Goal: Contribute content

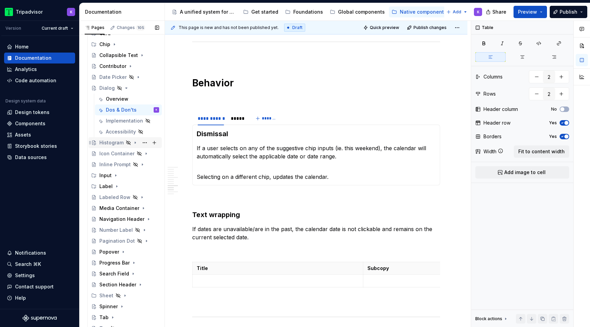
scroll to position [101, 0]
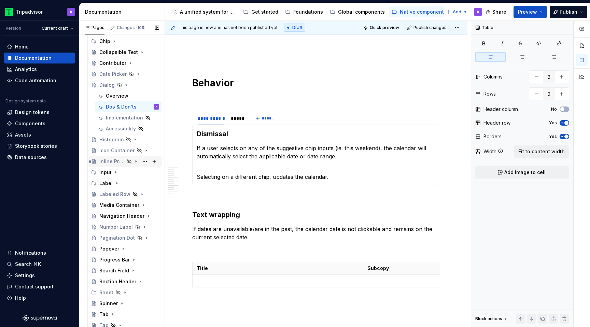
click at [117, 163] on div "Inline Prompt" at bounding box center [111, 161] width 25 height 7
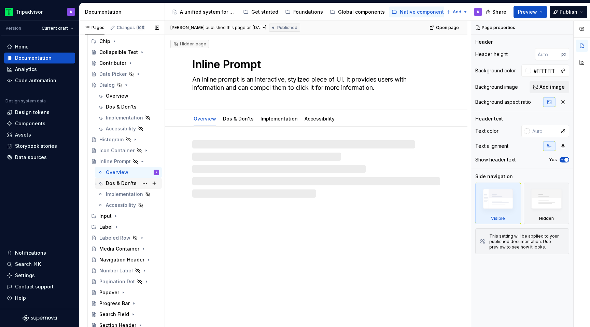
click at [120, 182] on div "Dos & Don'ts" at bounding box center [121, 183] width 31 height 7
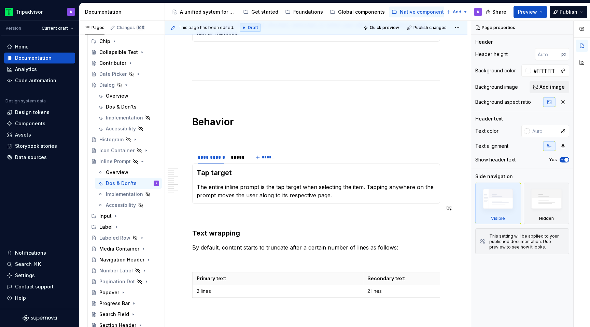
scroll to position [684, 0]
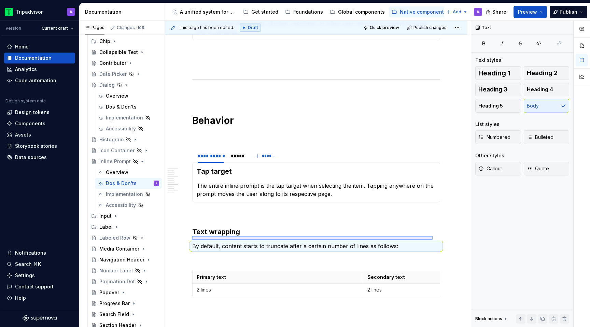
drag, startPoint x: 192, startPoint y: 240, endPoint x: 407, endPoint y: 234, distance: 214.8
click at [408, 234] on div "**********" at bounding box center [318, 174] width 306 height 307
click at [396, 242] on p "By default, content starts to truncate after a certain number of lines as follo…" at bounding box center [316, 246] width 248 height 8
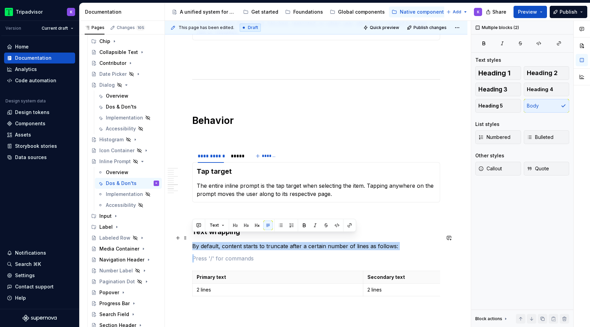
drag, startPoint x: 396, startPoint y: 239, endPoint x: 195, endPoint y: 237, distance: 201.1
click at [194, 242] on p "By default, content starts to truncate after a certain number of lines as follo…" at bounding box center [316, 246] width 248 height 8
copy p "By default, content starts to truncate after a certain number of lines as follo…"
click at [198, 254] on p at bounding box center [316, 258] width 248 height 8
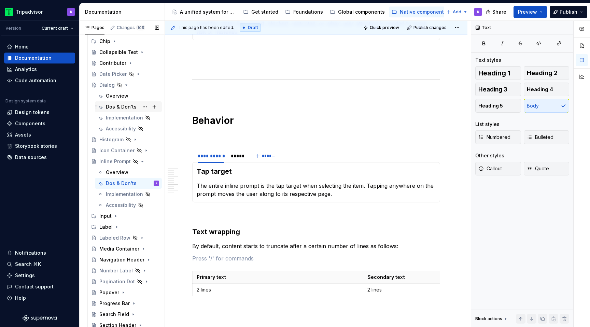
click at [122, 109] on div "Dos & Don'ts" at bounding box center [121, 106] width 31 height 7
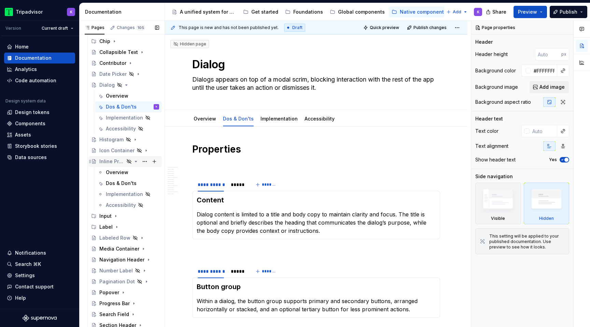
click at [136, 162] on icon "Page tree" at bounding box center [136, 161] width 2 height 1
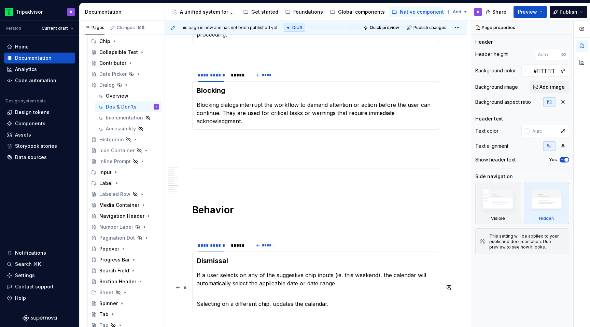
scroll to position [807, 0]
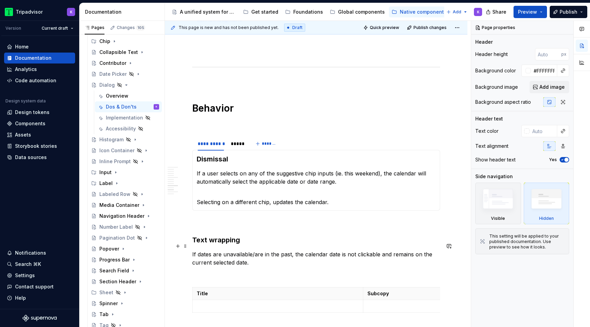
type textarea "*"
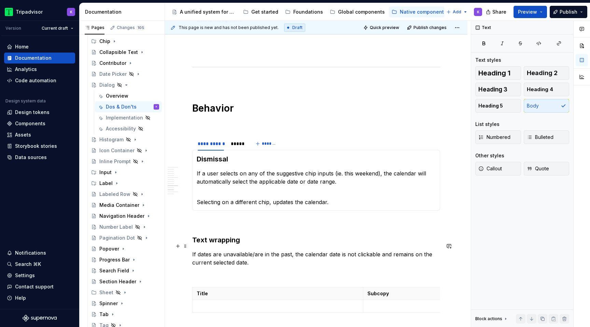
click at [229, 250] on p "If dates are unavailable/are in the past, the calendar date is not clickable an…" at bounding box center [316, 258] width 248 height 16
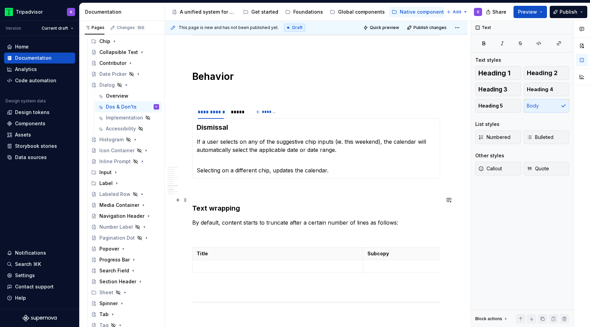
scroll to position [853, 0]
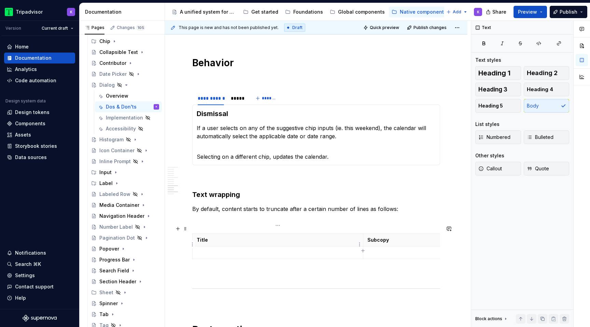
click at [242, 249] on p at bounding box center [278, 252] width 162 height 7
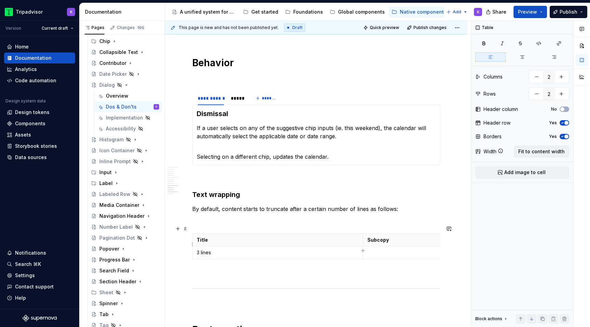
click at [402, 249] on p at bounding box center [448, 252] width 162 height 7
click at [371, 249] on p "4 lines" at bounding box center [448, 252] width 162 height 7
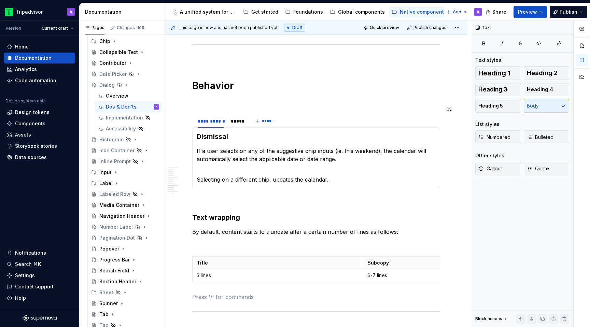
scroll to position [826, 0]
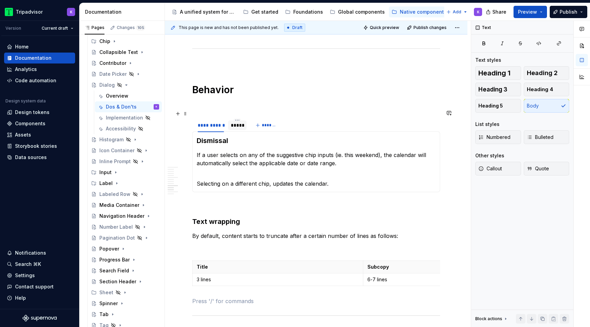
click at [230, 121] on div "*****" at bounding box center [237, 126] width 18 height 10
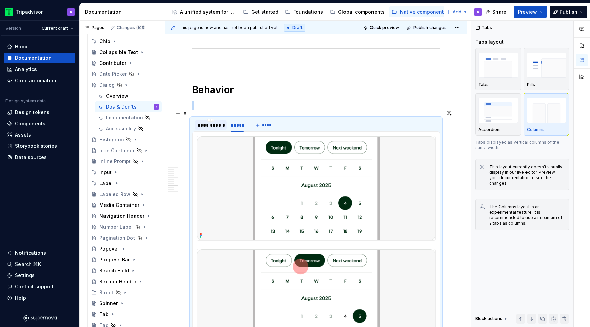
click at [215, 122] on div "**********" at bounding box center [211, 125] width 26 height 7
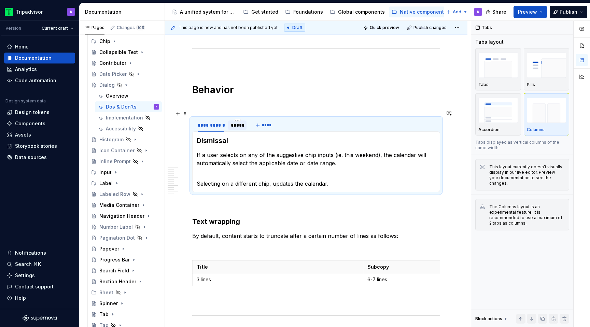
click at [235, 121] on div "*****" at bounding box center [237, 126] width 18 height 10
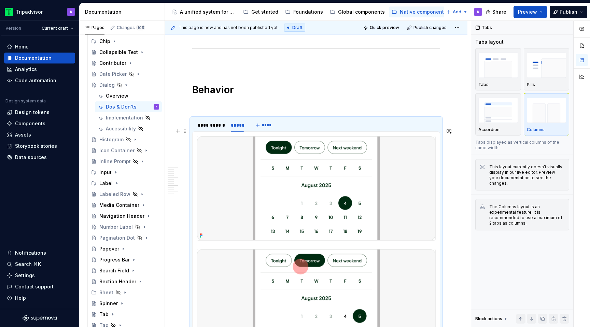
click at [260, 187] on img at bounding box center [316, 188] width 238 height 104
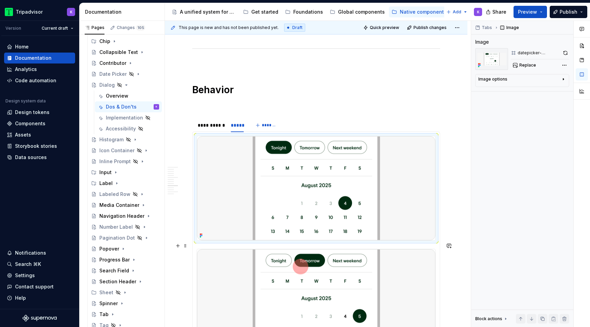
click at [335, 323] on img at bounding box center [316, 301] width 238 height 104
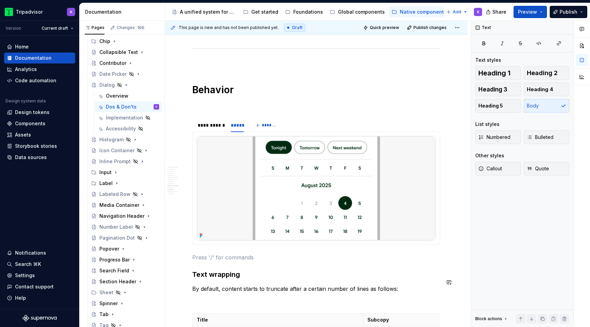
click at [356, 181] on img at bounding box center [316, 188] width 238 height 104
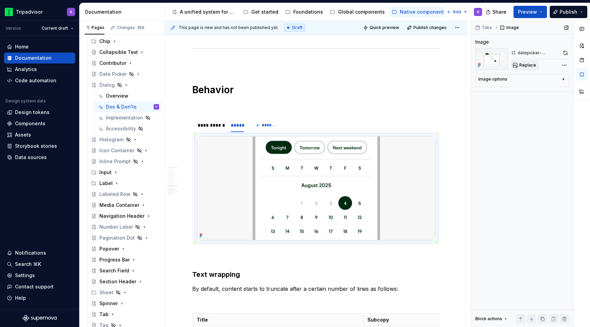
click at [526, 65] on span "Replace" at bounding box center [527, 64] width 17 height 5
type textarea "*"
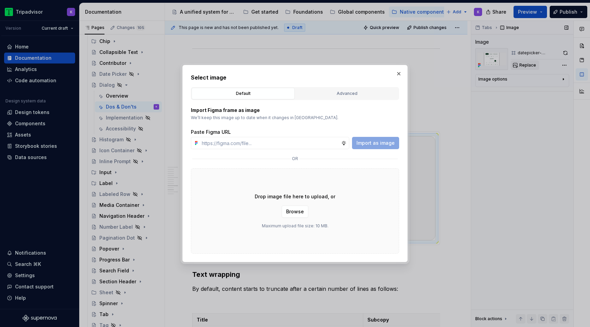
type input "[URL][DOMAIN_NAME]"
type textarea "*"
type input "[URL][DOMAIN_NAME]"
click at [367, 149] on div "Import as image" at bounding box center [375, 143] width 47 height 12
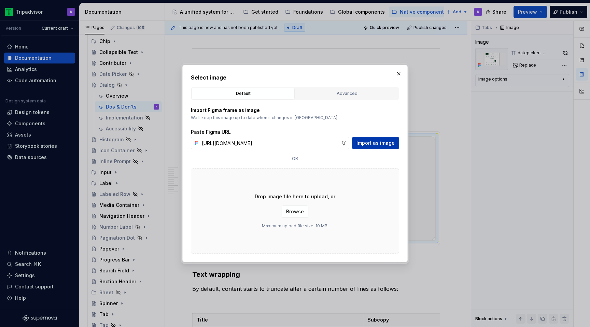
scroll to position [0, 0]
click at [370, 143] on span "Import as image" at bounding box center [375, 143] width 38 height 7
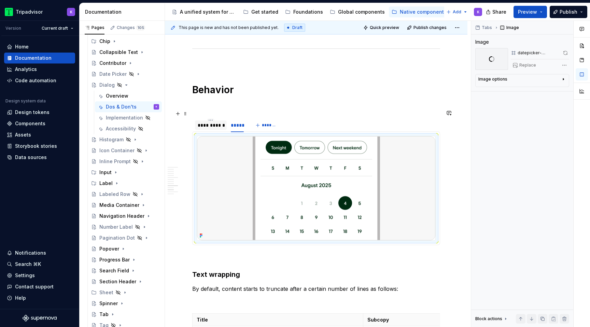
click at [216, 122] on div "**********" at bounding box center [211, 125] width 26 height 7
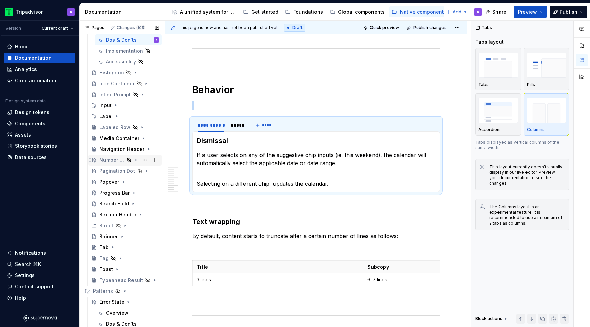
scroll to position [191, 0]
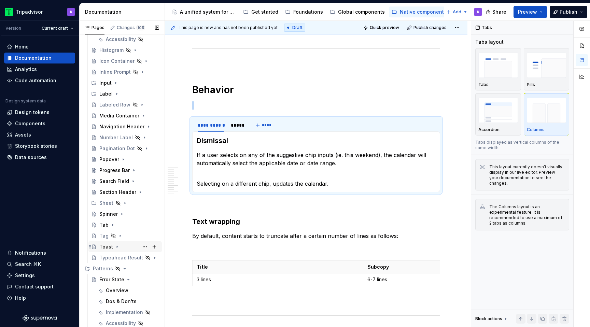
click at [131, 248] on div "Toast" at bounding box center [129, 247] width 60 height 10
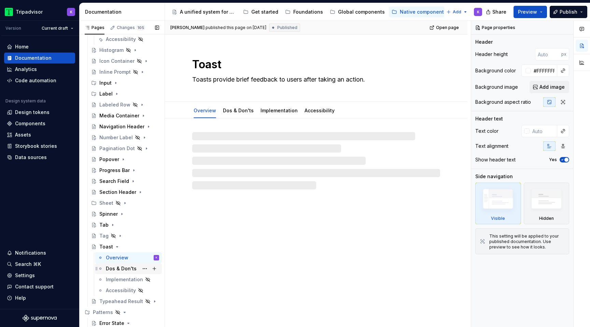
click at [123, 266] on div "Dos & Don'ts" at bounding box center [121, 268] width 31 height 7
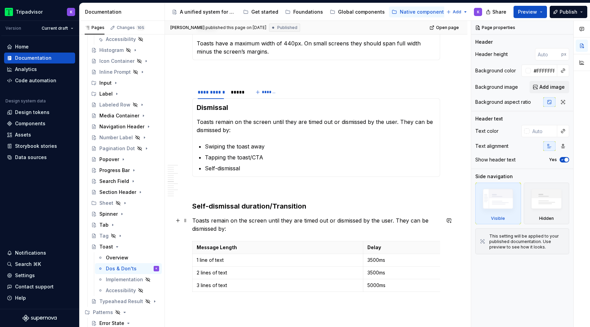
scroll to position [560, 0]
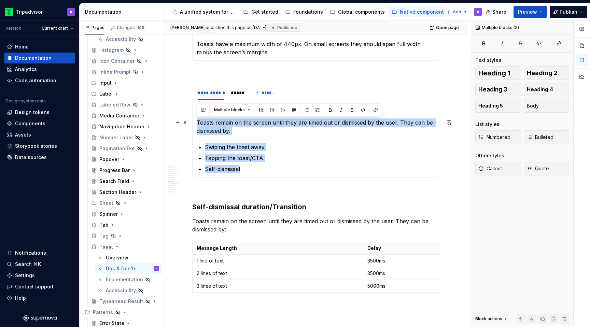
drag, startPoint x: 251, startPoint y: 169, endPoint x: 196, endPoint y: 124, distance: 71.5
click at [197, 124] on section-item-column "Dismissal Toasts remain on the screen until they are timed out or dismissed by …" at bounding box center [316, 138] width 239 height 70
copy section-item-column "Toasts remain on the screen until they are timed out or dismissed by the user. …"
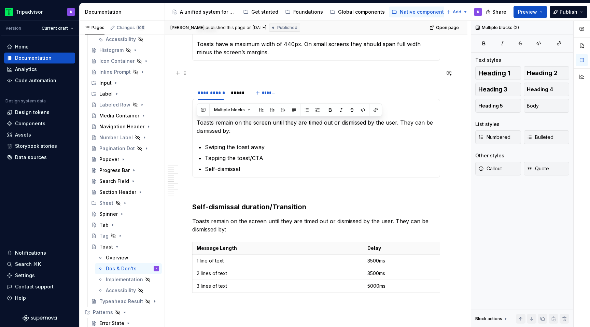
click at [241, 75] on p at bounding box center [316, 73] width 248 height 8
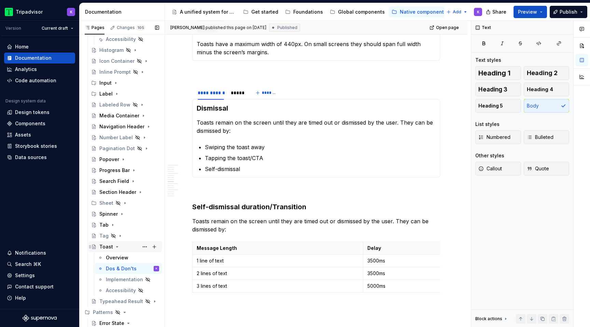
click at [115, 245] on icon "Page tree" at bounding box center [116, 246] width 5 height 5
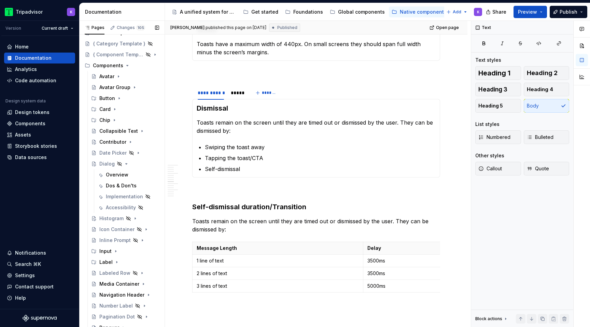
scroll to position [0, 0]
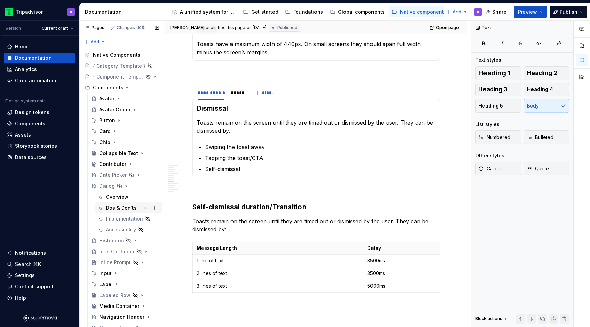
click at [118, 210] on div "Dos & Don'ts" at bounding box center [121, 208] width 31 height 7
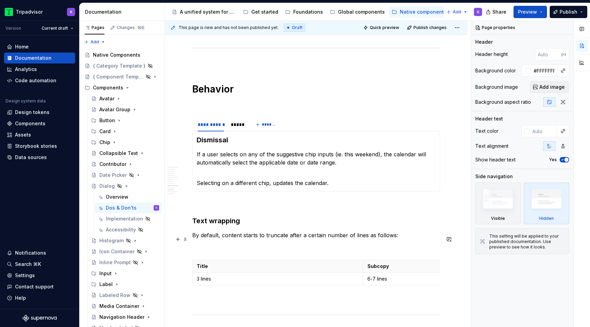
scroll to position [829, 0]
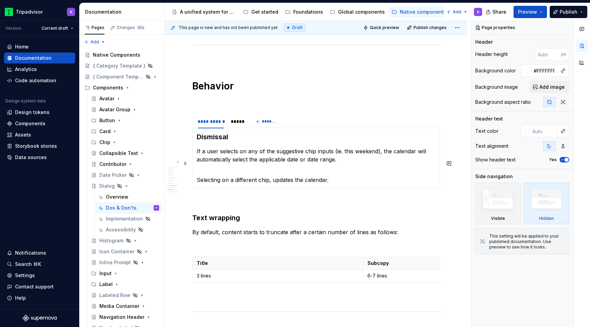
type textarea "*"
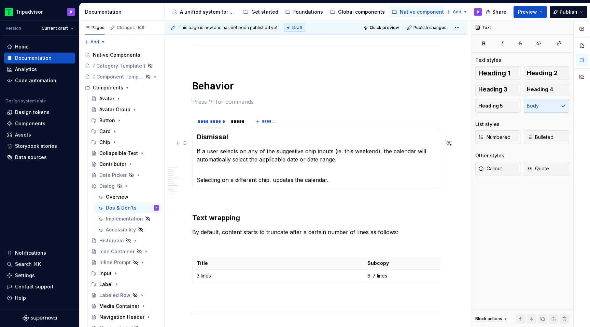
drag, startPoint x: 332, startPoint y: 177, endPoint x: 192, endPoint y: 146, distance: 143.2
click at [192, 146] on div "Dismissal If a user selects on any of the suggestive chip inputs (ie. this week…" at bounding box center [316, 158] width 248 height 61
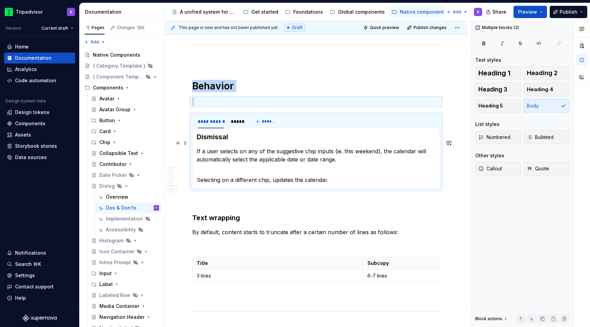
click at [197, 147] on p "If a user selects on any of the suggestive chip inputs (ie. this weekend), the …" at bounding box center [316, 155] width 239 height 16
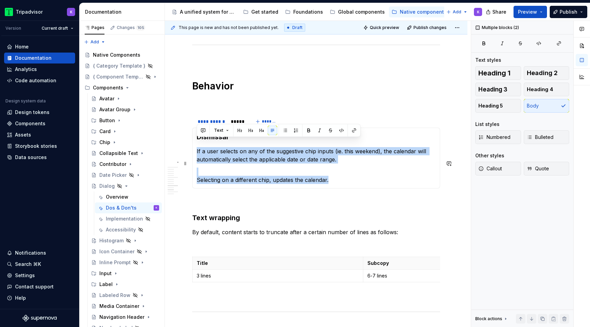
drag, startPoint x: 197, startPoint y: 140, endPoint x: 330, endPoint y: 171, distance: 136.9
click at [330, 171] on section-item-column "Dismissal If a user selects on any of the suggestive chip inputs (ie. this week…" at bounding box center [316, 158] width 239 height 52
paste div
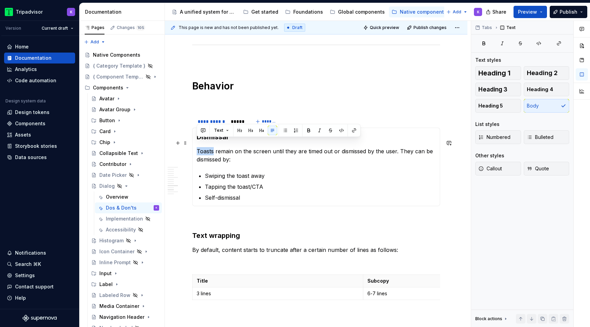
drag, startPoint x: 213, startPoint y: 144, endPoint x: 197, endPoint y: 144, distance: 16.7
click at [197, 147] on p "Toasts remain on the screen until they are timed out or dismissed by the user. …" at bounding box center [316, 155] width 239 height 16
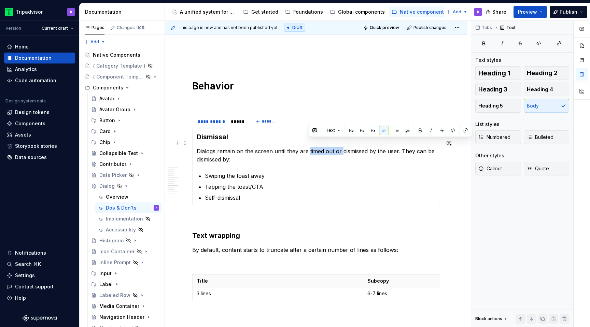
drag, startPoint x: 341, startPoint y: 143, endPoint x: 308, endPoint y: 144, distance: 32.8
click at [308, 147] on p "Dialogs remain on the screen until they are timed out or dismissed by the user.…" at bounding box center [316, 155] width 239 height 16
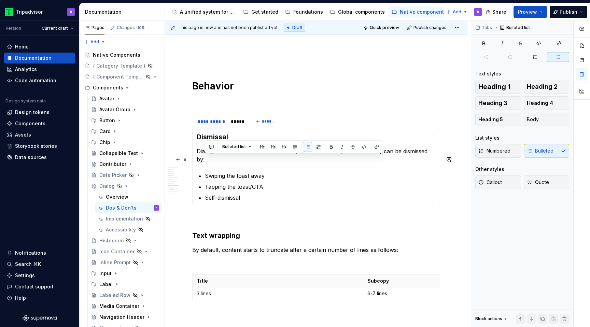
drag, startPoint x: 276, startPoint y: 158, endPoint x: 205, endPoint y: 158, distance: 70.7
click at [205, 172] on p "Swiping the toast away" at bounding box center [320, 176] width 231 height 8
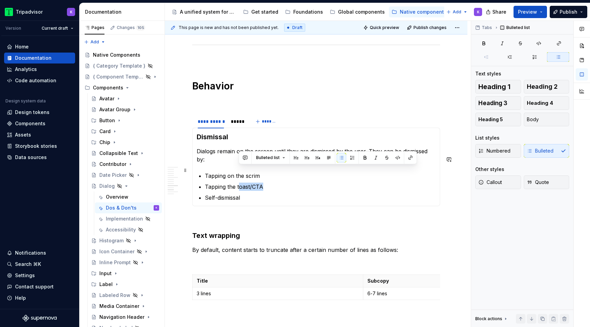
drag, startPoint x: 263, startPoint y: 169, endPoint x: 238, endPoint y: 170, distance: 25.3
click at [238, 183] on p "Tapping the toast/CTA" at bounding box center [320, 187] width 231 height 8
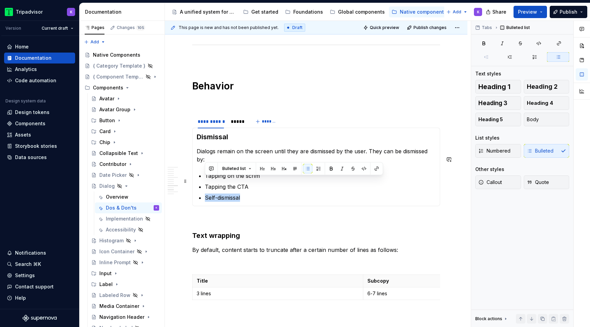
drag, startPoint x: 252, startPoint y: 180, endPoint x: 206, endPoint y: 178, distance: 46.1
click at [206, 194] on p "Self-dismissal" at bounding box center [320, 198] width 231 height 8
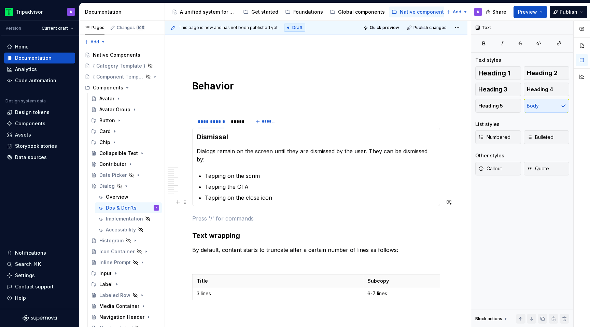
click at [292, 214] on p at bounding box center [316, 218] width 248 height 8
click at [237, 118] on div "*****" at bounding box center [237, 121] width 13 height 7
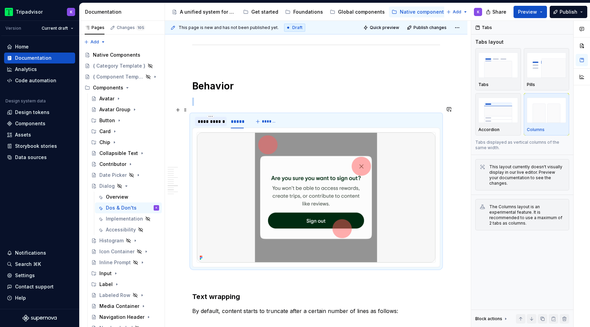
click at [211, 118] on div "**********" at bounding box center [211, 121] width 26 height 7
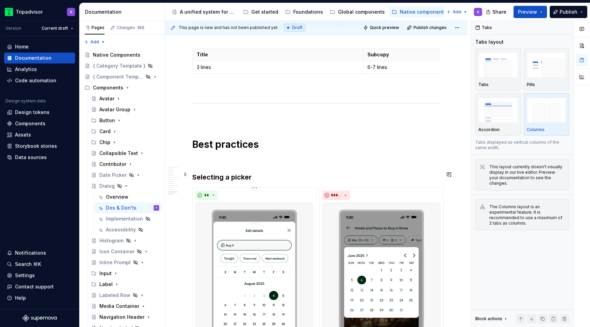
scroll to position [1109, 0]
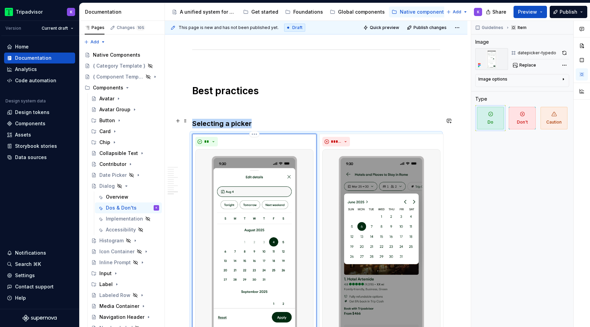
click at [261, 228] on img at bounding box center [254, 244] width 118 height 191
click at [517, 67] on button "Replace" at bounding box center [525, 65] width 28 height 10
type textarea "*"
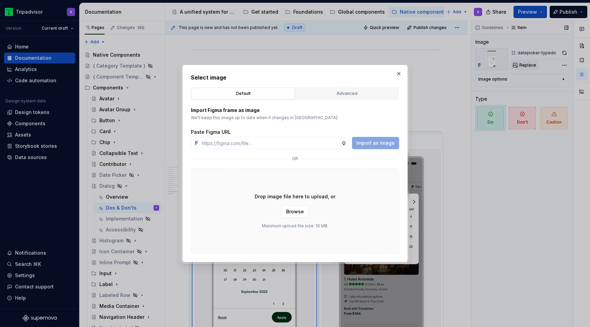
type input "[URL][DOMAIN_NAME]"
type textarea "*"
type input "[URL][DOMAIN_NAME]"
click at [381, 142] on span "Import as image" at bounding box center [375, 143] width 38 height 7
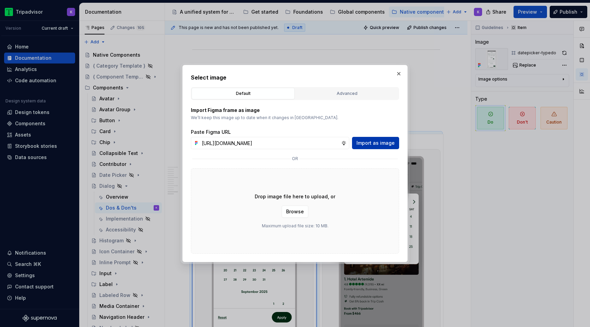
scroll to position [0, 0]
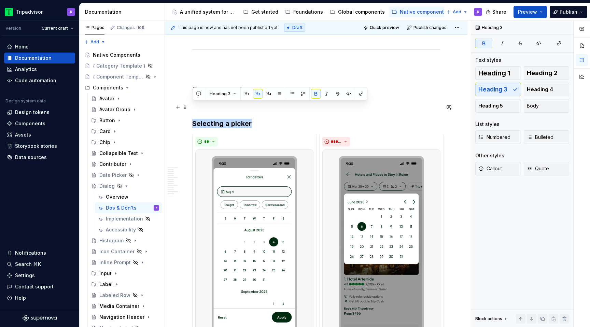
drag, startPoint x: 241, startPoint y: 106, endPoint x: 190, endPoint y: 106, distance: 50.9
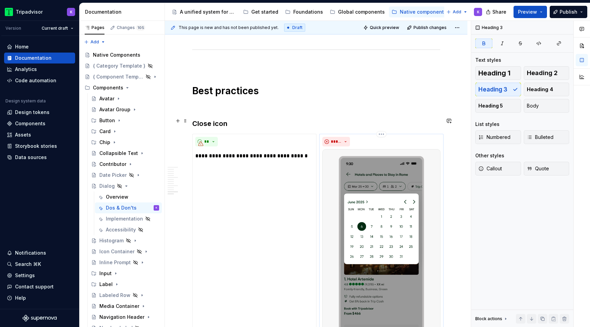
click at [360, 161] on img at bounding box center [381, 244] width 118 height 191
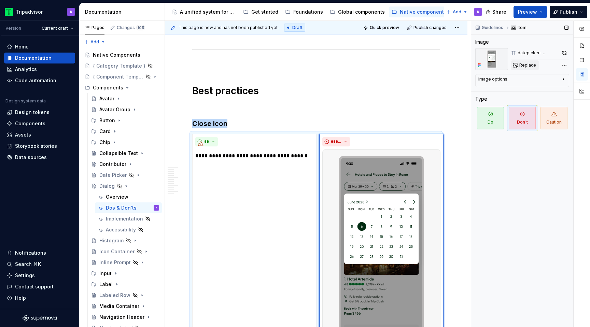
click at [525, 61] on button "Replace" at bounding box center [525, 65] width 28 height 10
type textarea "*"
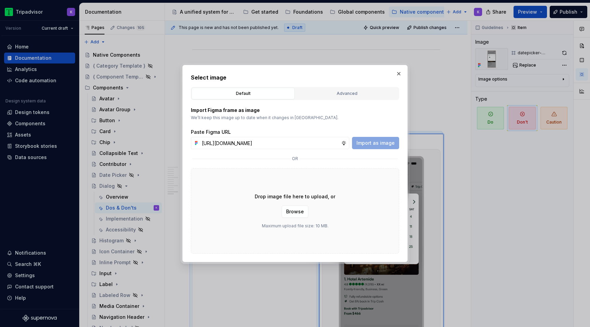
scroll to position [0, 178]
type input "[URL][DOMAIN_NAME]"
click at [382, 142] on span "Import as image" at bounding box center [375, 143] width 38 height 7
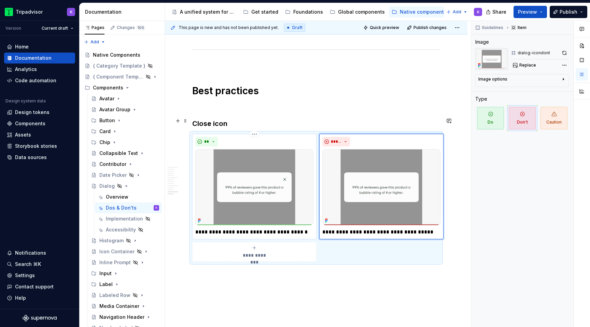
click at [230, 228] on p "**********" at bounding box center [254, 232] width 118 height 8
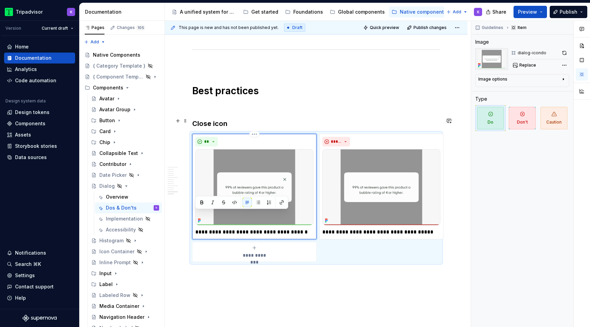
type textarea "*"
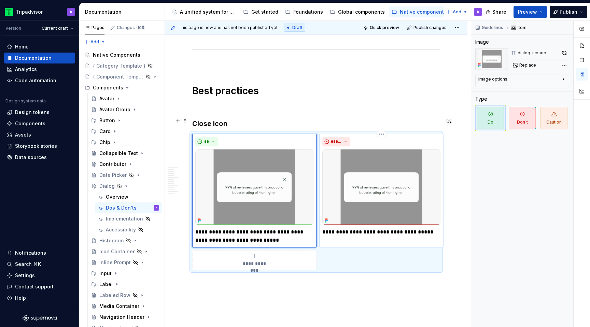
click at [336, 228] on p "**********" at bounding box center [381, 232] width 118 height 8
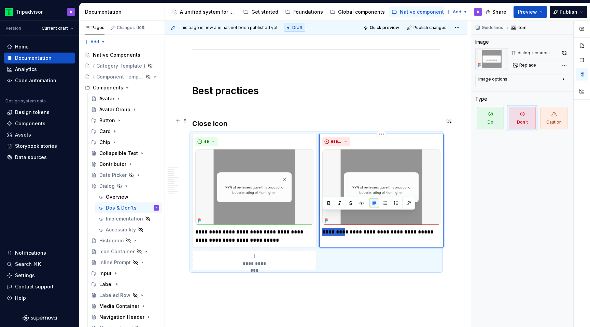
drag, startPoint x: 342, startPoint y: 214, endPoint x: 461, endPoint y: 211, distance: 118.2
click at [404, 221] on div "**********" at bounding box center [381, 191] width 124 height 114
drag, startPoint x: 341, startPoint y: 217, endPoint x: 427, endPoint y: 220, distance: 86.1
click at [427, 220] on div "**********" at bounding box center [381, 191] width 124 height 114
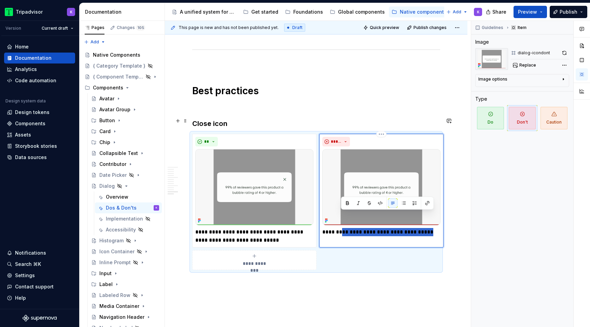
type textarea "*"
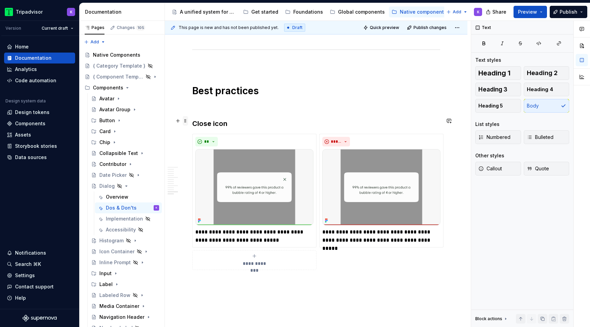
click at [186, 120] on span at bounding box center [185, 121] width 5 height 10
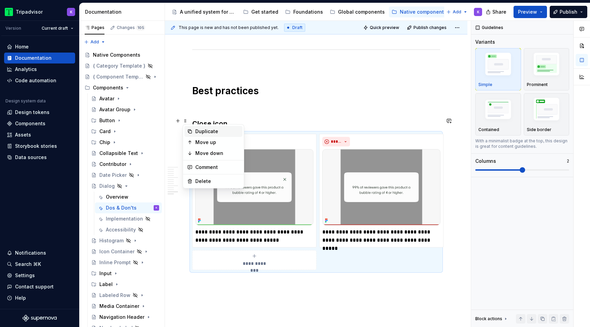
click at [205, 127] on div "Duplicate" at bounding box center [213, 131] width 58 height 11
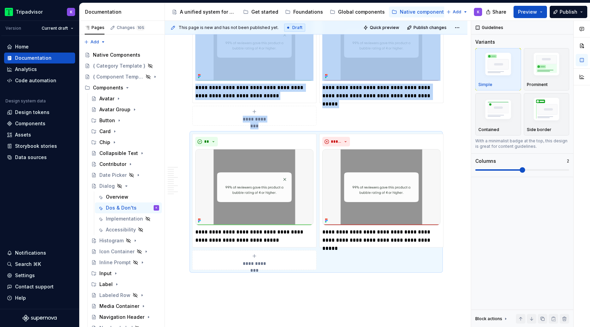
scroll to position [1273, 0]
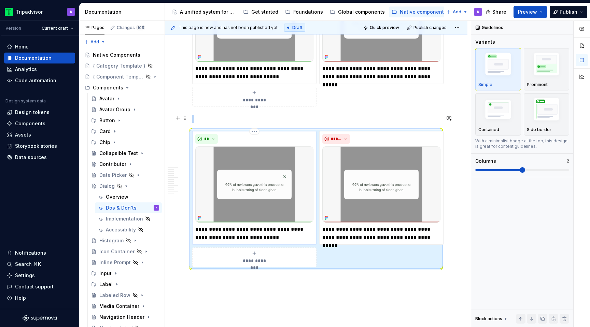
click at [233, 196] on img at bounding box center [254, 184] width 118 height 76
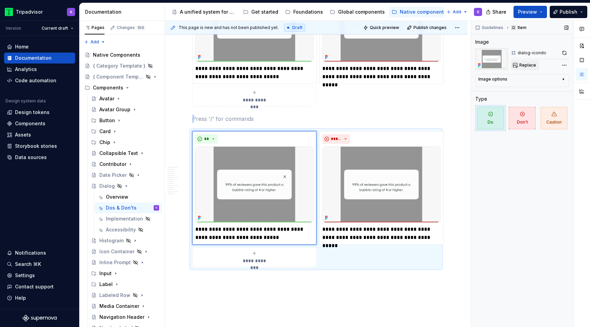
click at [522, 65] on span "Replace" at bounding box center [527, 64] width 17 height 5
type textarea "*"
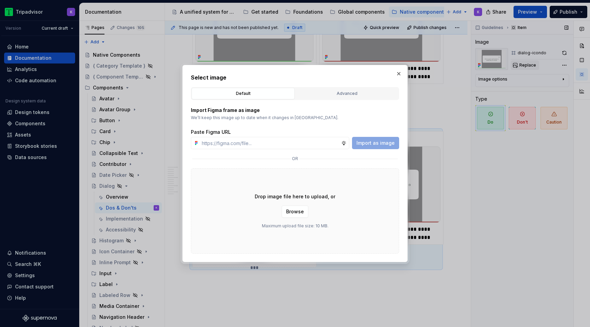
type input "[URL][DOMAIN_NAME]"
type textarea "*"
type input "[URL][DOMAIN_NAME]"
click at [372, 141] on span "Import as image" at bounding box center [375, 143] width 38 height 7
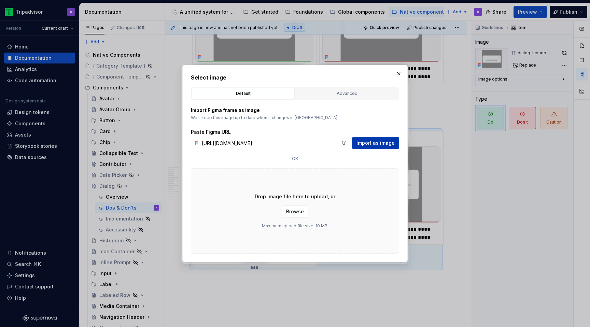
scroll to position [0, 0]
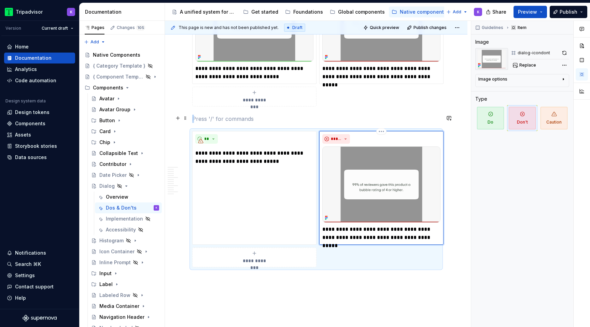
click at [360, 177] on img at bounding box center [381, 184] width 118 height 76
click at [524, 63] on span "Replace" at bounding box center [527, 64] width 17 height 5
type textarea "*"
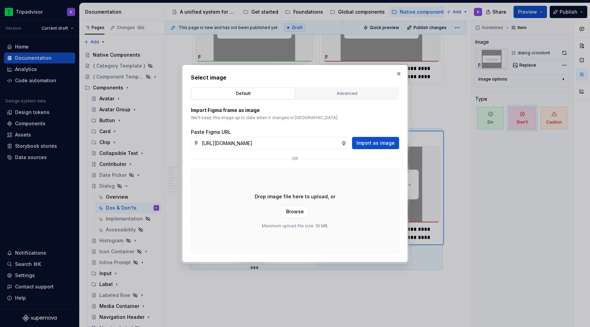
scroll to position [0, 176]
type input "[URL][DOMAIN_NAME]"
click at [370, 141] on span "Import as image" at bounding box center [375, 143] width 38 height 7
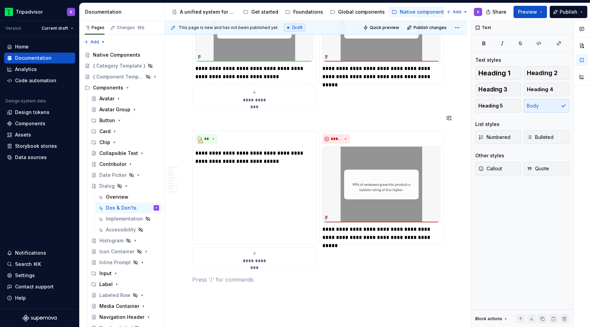
click at [209, 115] on p at bounding box center [316, 119] width 248 height 8
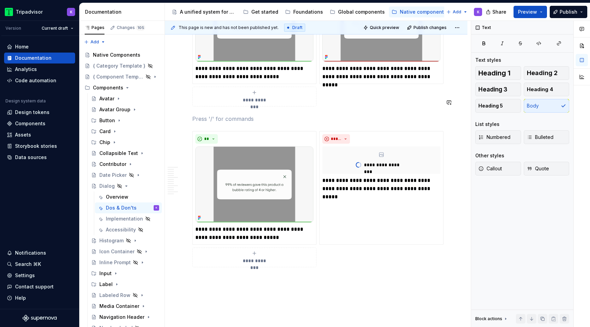
click at [209, 115] on p at bounding box center [316, 119] width 248 height 8
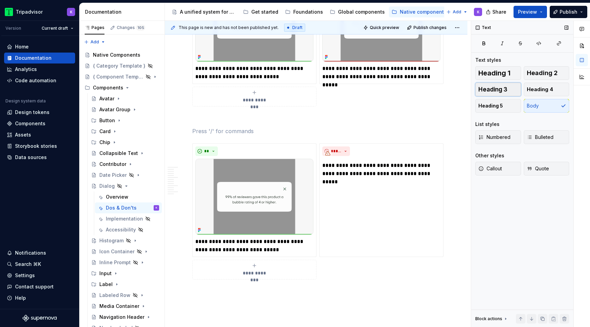
click at [495, 88] on span "Heading 3" at bounding box center [492, 89] width 29 height 7
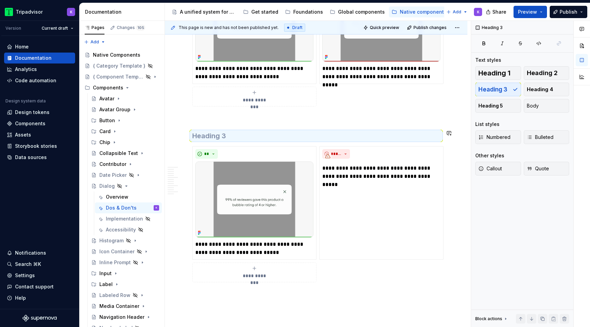
click at [368, 131] on h3 at bounding box center [316, 136] width 248 height 10
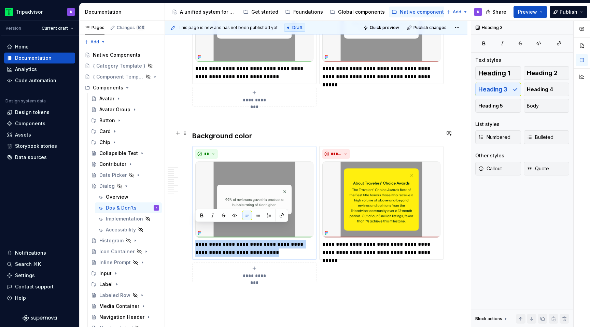
drag, startPoint x: 280, startPoint y: 233, endPoint x: 192, endPoint y: 230, distance: 87.8
click at [192, 230] on div "**********" at bounding box center [254, 203] width 124 height 114
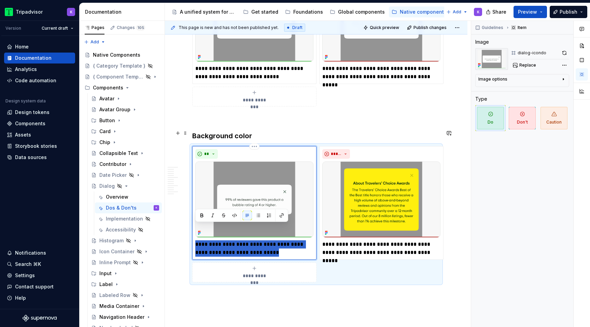
type textarea "*"
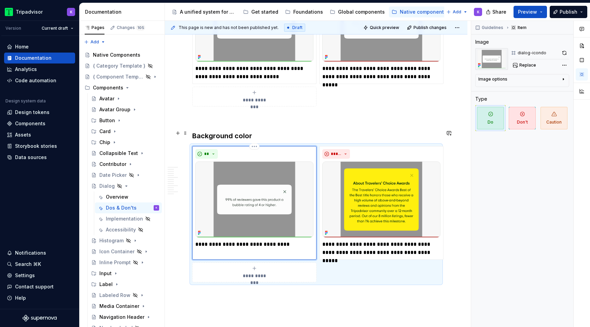
click at [246, 240] on p "**********" at bounding box center [254, 244] width 118 height 8
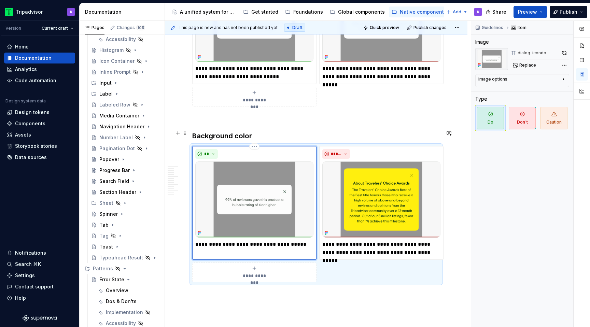
click at [305, 240] on p "**********" at bounding box center [254, 244] width 118 height 8
click at [287, 240] on p "**********" at bounding box center [254, 244] width 118 height 8
click at [297, 240] on p "**********" at bounding box center [254, 244] width 118 height 8
click at [381, 240] on p "**********" at bounding box center [381, 248] width 118 height 16
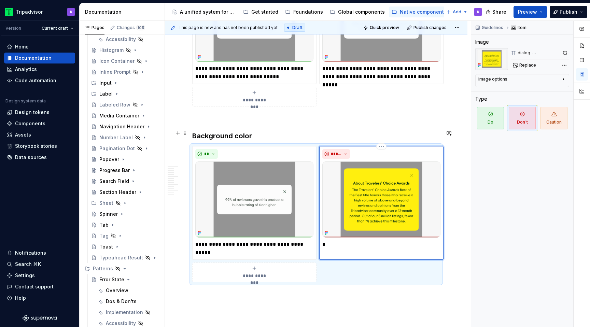
type textarea "*"
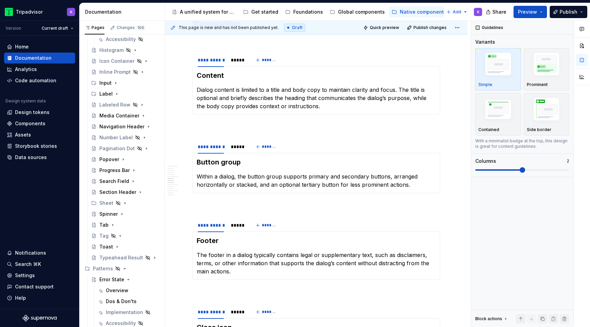
scroll to position [0, 0]
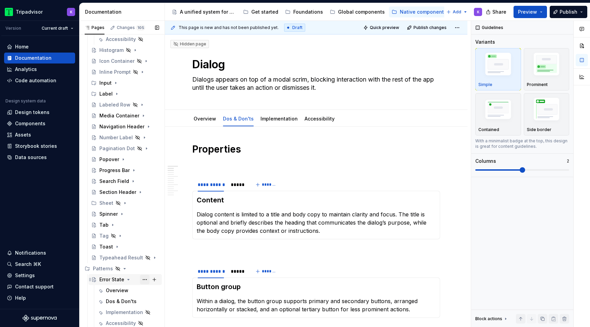
click at [145, 280] on button "Page tree" at bounding box center [145, 280] width 10 height 10
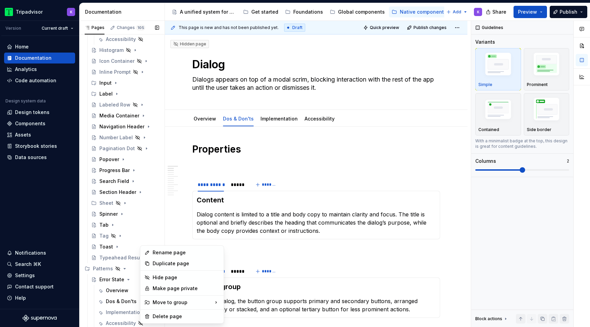
click at [125, 280] on div "Pages Changes 105 Add Accessibility guide for tree Page tree. Navigate the tree…" at bounding box center [121, 175] width 85 height 309
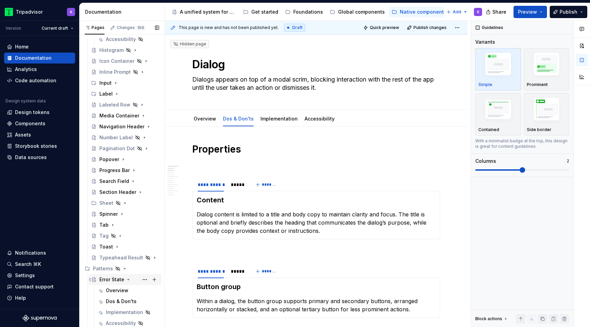
click at [129, 279] on icon "Page tree" at bounding box center [128, 279] width 5 height 5
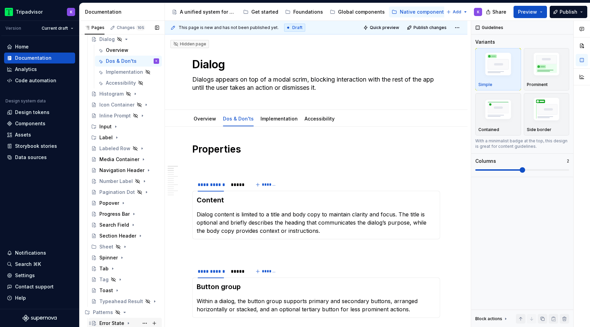
scroll to position [147, 0]
click at [144, 322] on button "Page tree" at bounding box center [145, 324] width 10 height 10
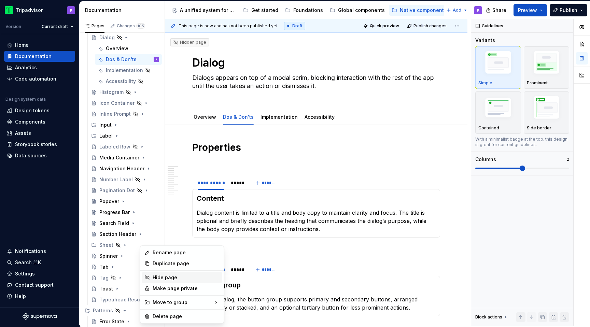
click at [174, 278] on div "Hide page" at bounding box center [186, 277] width 67 height 7
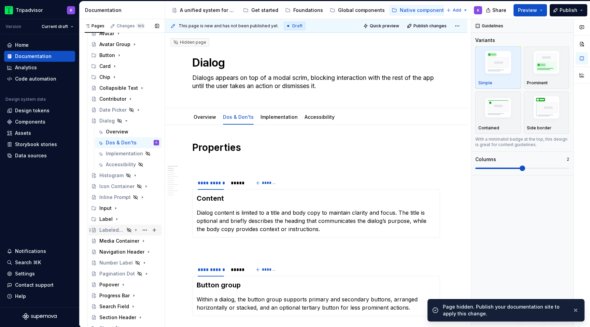
scroll to position [44, 0]
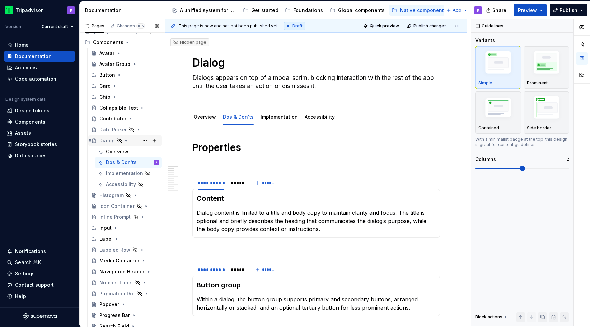
click at [126, 141] on icon "Page tree" at bounding box center [126, 140] width 5 height 5
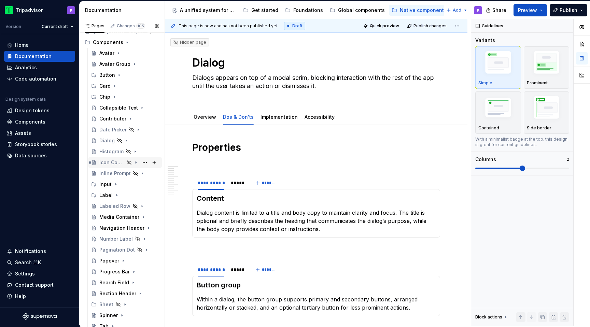
click at [137, 163] on icon "Page tree" at bounding box center [135, 162] width 5 height 5
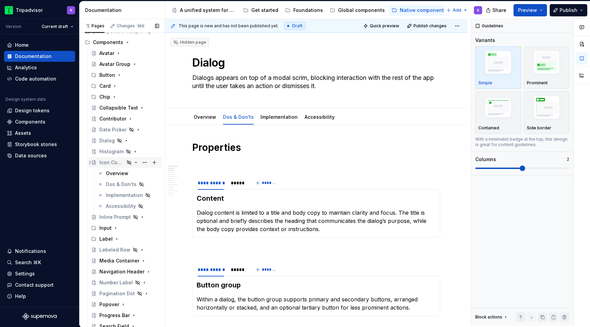
click at [135, 163] on icon "Page tree" at bounding box center [135, 162] width 5 height 5
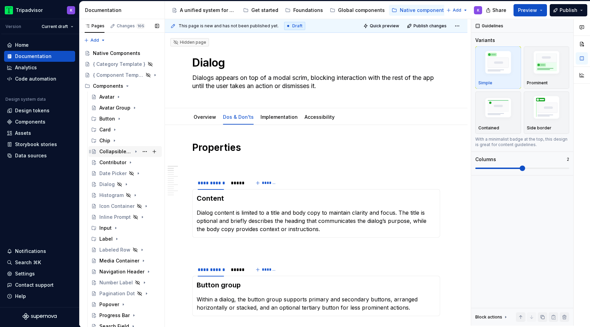
scroll to position [103, 0]
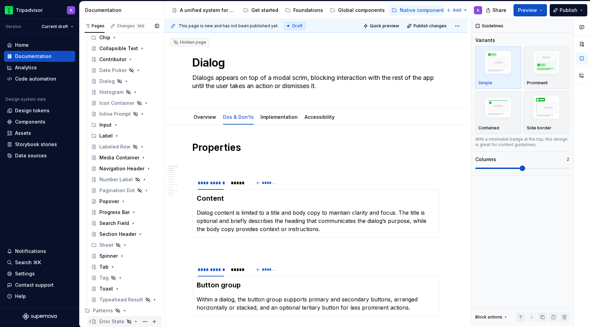
click at [117, 321] on div "Error State" at bounding box center [111, 321] width 25 height 7
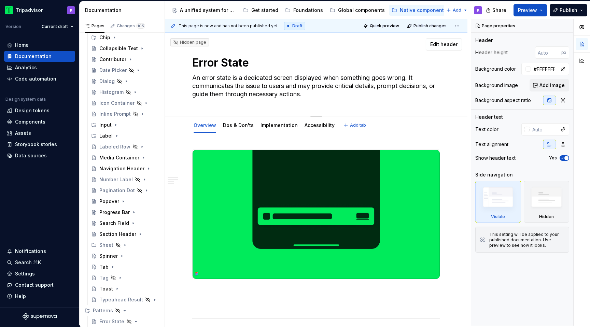
click at [354, 60] on textarea "Error State" at bounding box center [315, 63] width 248 height 16
click at [306, 88] on textarea "An error state is a dedicated screen displayed when something goes wrong. It co…" at bounding box center [315, 85] width 248 height 27
click at [319, 99] on textarea "An error state is a dedicated screen displayed when something goes wrong. It co…" at bounding box center [315, 85] width 248 height 27
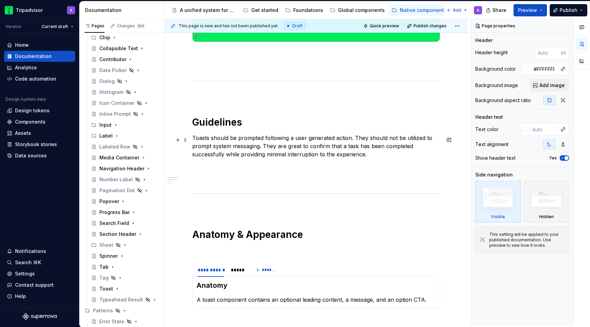
scroll to position [227, 0]
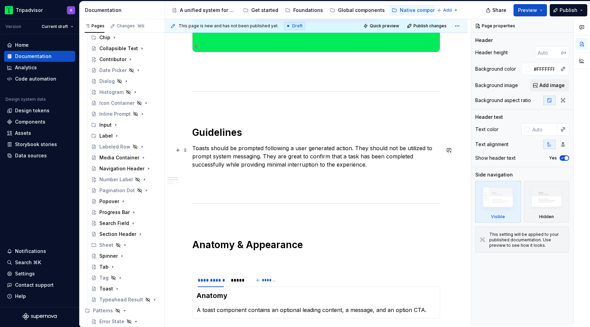
type textarea "*"
